Goal: Book appointment/travel/reservation

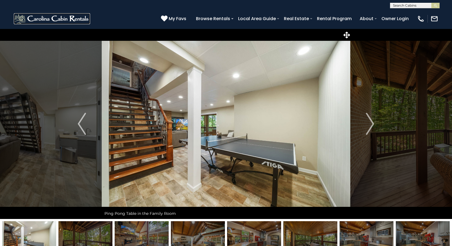
click at [45, 20] on img at bounding box center [52, 18] width 76 height 11
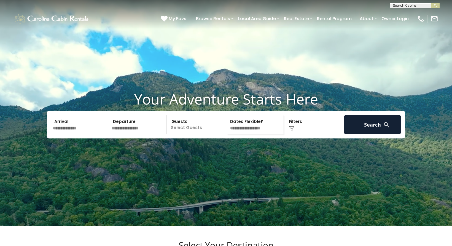
click at [295, 134] on div "Click to Choose" at bounding box center [314, 124] width 57 height 19
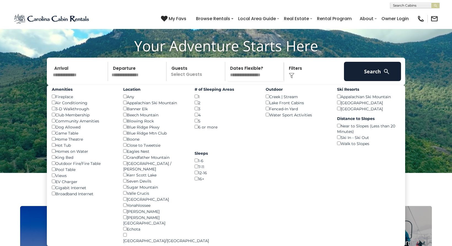
scroll to position [62, 0]
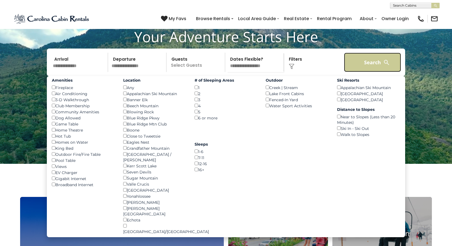
click at [353, 72] on button "Search" at bounding box center [372, 62] width 57 height 19
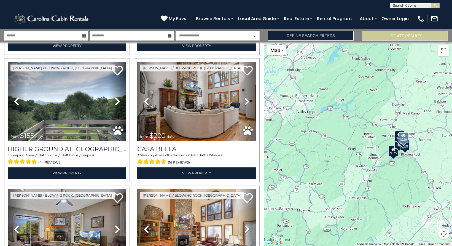
scroll to position [389, 0]
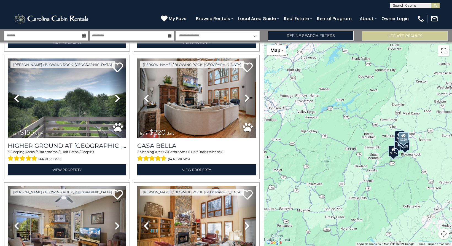
drag, startPoint x: 152, startPoint y: 176, endPoint x: 204, endPoint y: -11, distance: 194.5
click at [204, 0] on html "**********" at bounding box center [226, 123] width 452 height 246
click at [307, 37] on link "Refine Search Filters" at bounding box center [311, 36] width 86 height 10
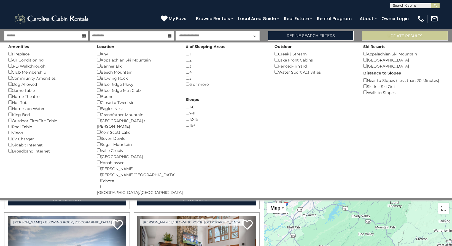
click at [222, 115] on div "7-11 ()" at bounding box center [226, 113] width 81 height 6
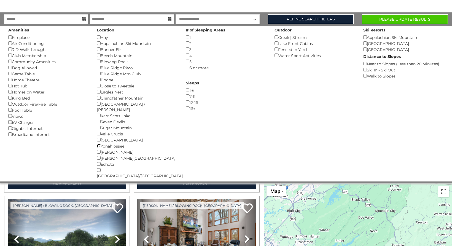
scroll to position [32, 0]
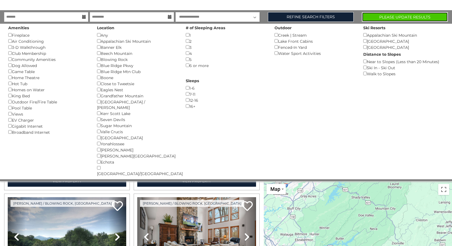
click at [401, 21] on button "Please Update Results" at bounding box center [405, 17] width 86 height 10
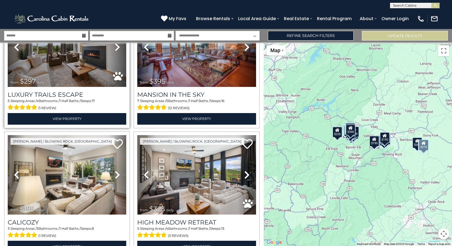
scroll to position [52, 0]
